Goal: Information Seeking & Learning: Learn about a topic

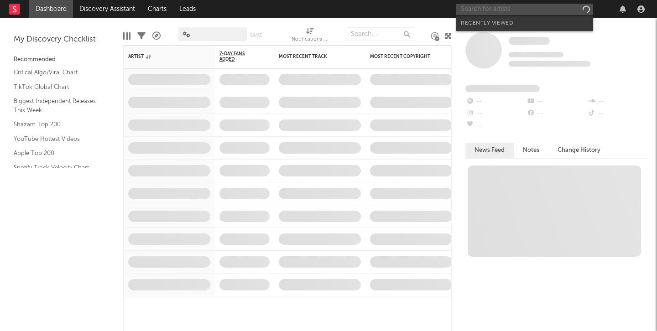
click at [506, 8] on input "text" at bounding box center [524, 9] width 137 height 11
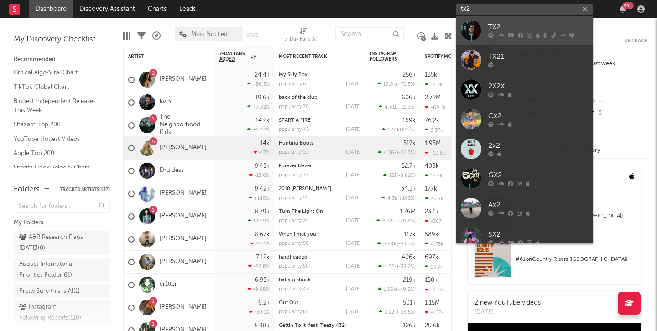
type input "tx2"
click at [534, 27] on div "TX2" at bounding box center [538, 27] width 100 height 11
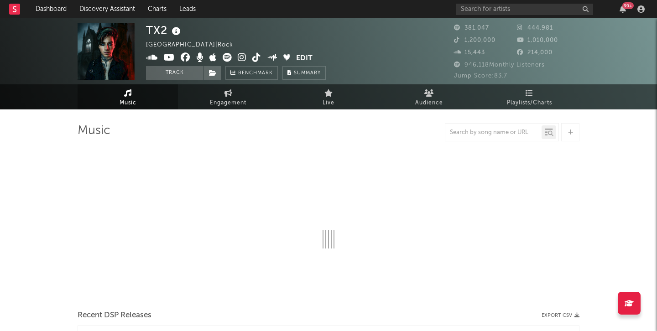
select select "6m"
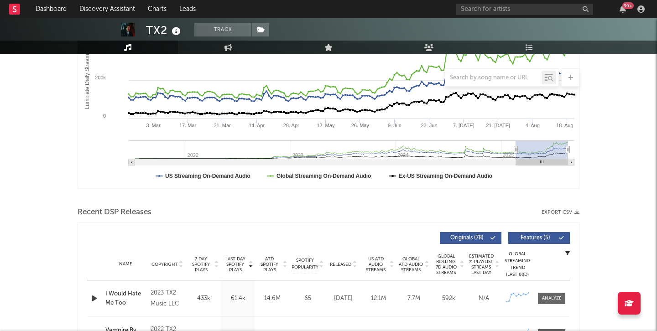
scroll to position [241, 0]
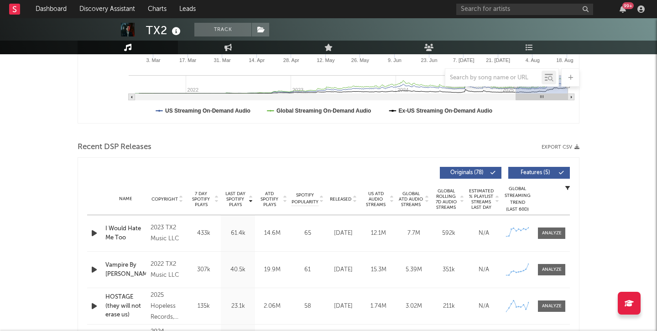
click at [346, 197] on span "Released" at bounding box center [340, 199] width 21 height 5
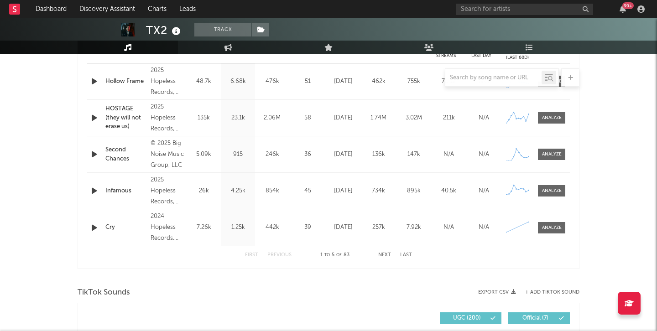
scroll to position [496, 0]
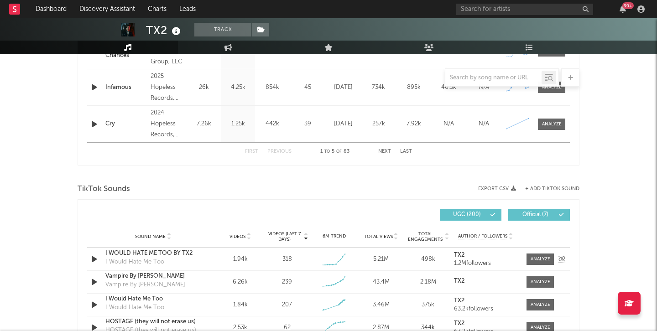
click at [94, 259] on icon "button" at bounding box center [94, 259] width 10 height 11
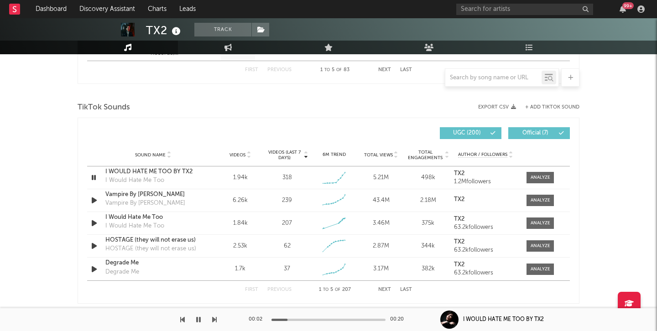
scroll to position [586, 0]
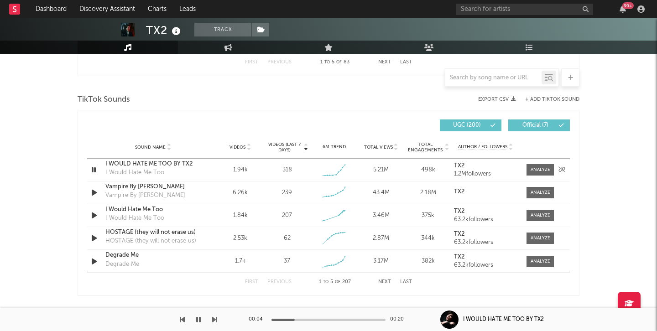
click at [93, 168] on icon "button" at bounding box center [93, 169] width 9 height 11
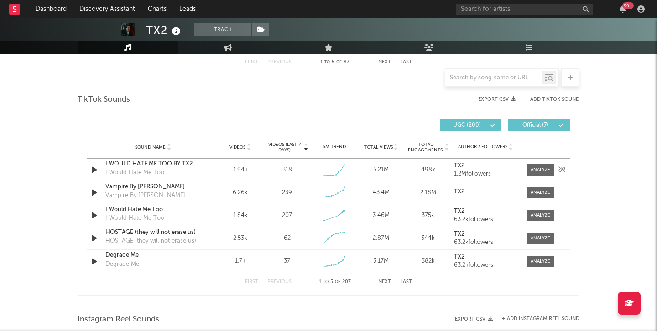
click at [128, 164] on div "I WOULD HATE ME TOO BY TX2" at bounding box center [152, 164] width 95 height 9
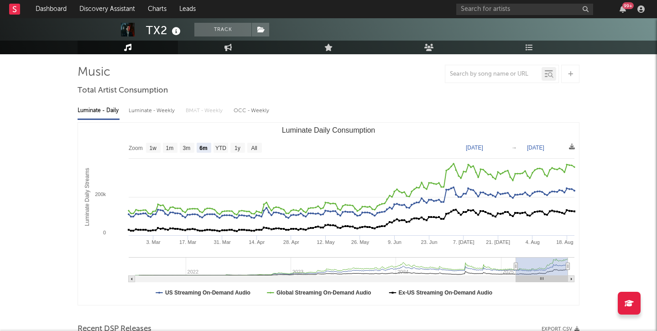
scroll to position [0, 0]
